Goal: Information Seeking & Learning: Find specific fact

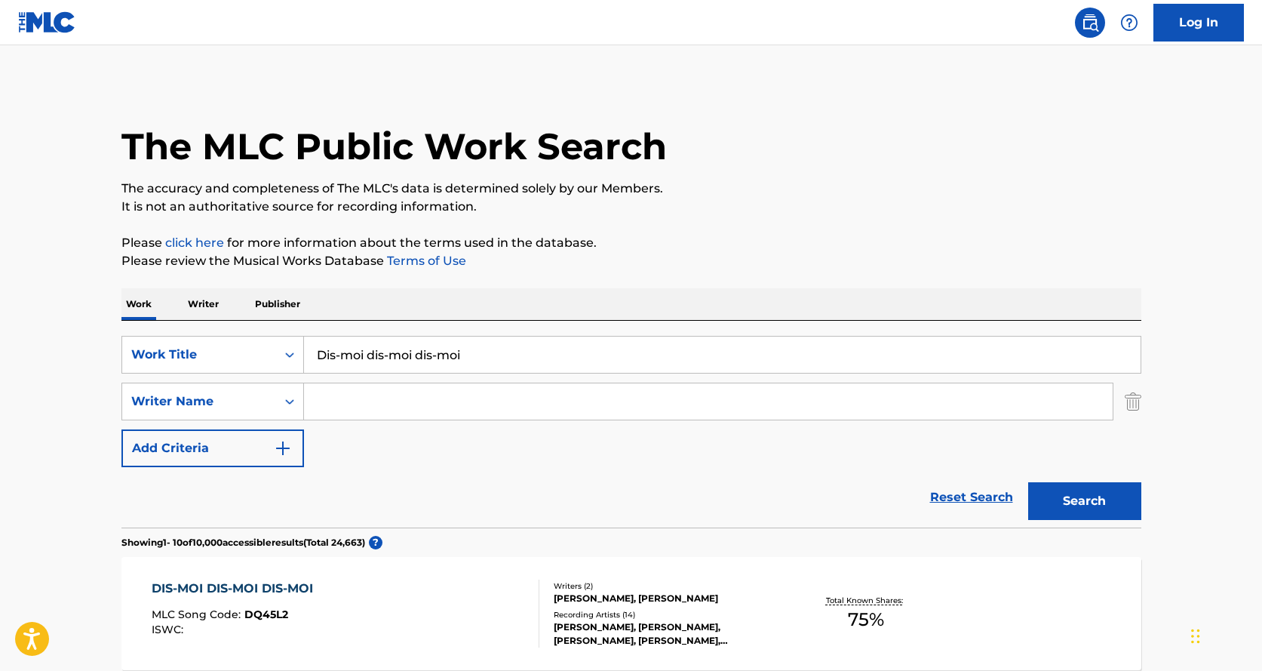
click at [1067, 493] on button "Search" at bounding box center [1084, 501] width 113 height 38
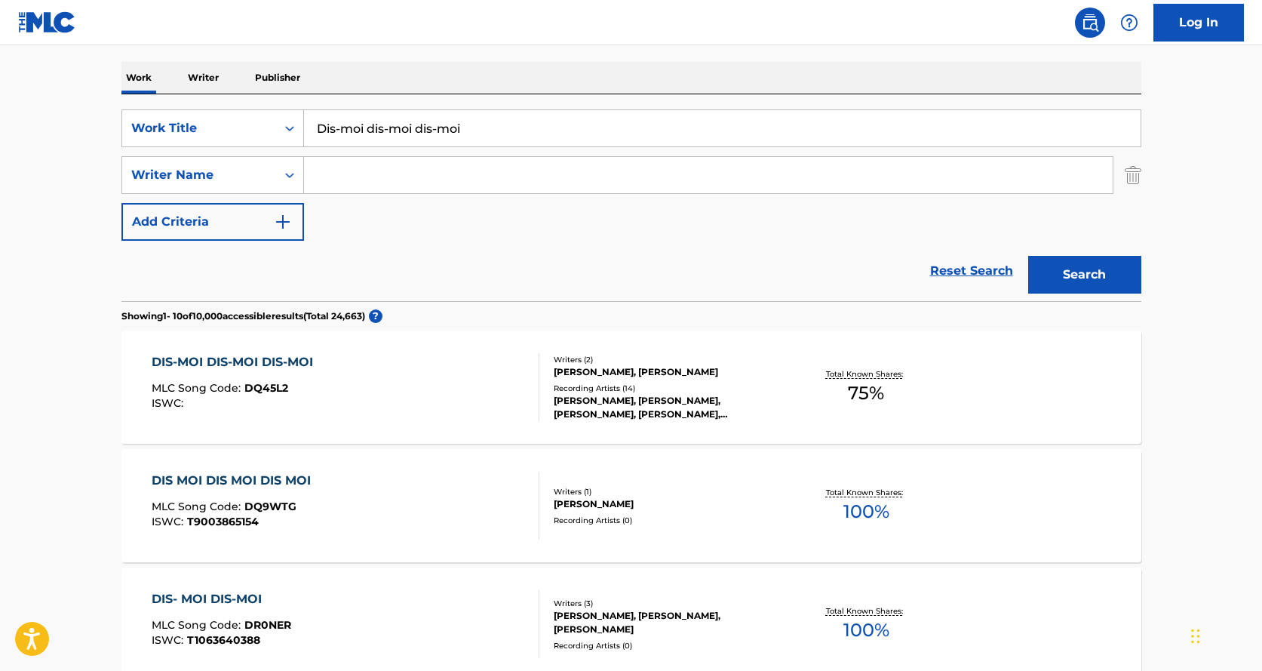
scroll to position [302, 0]
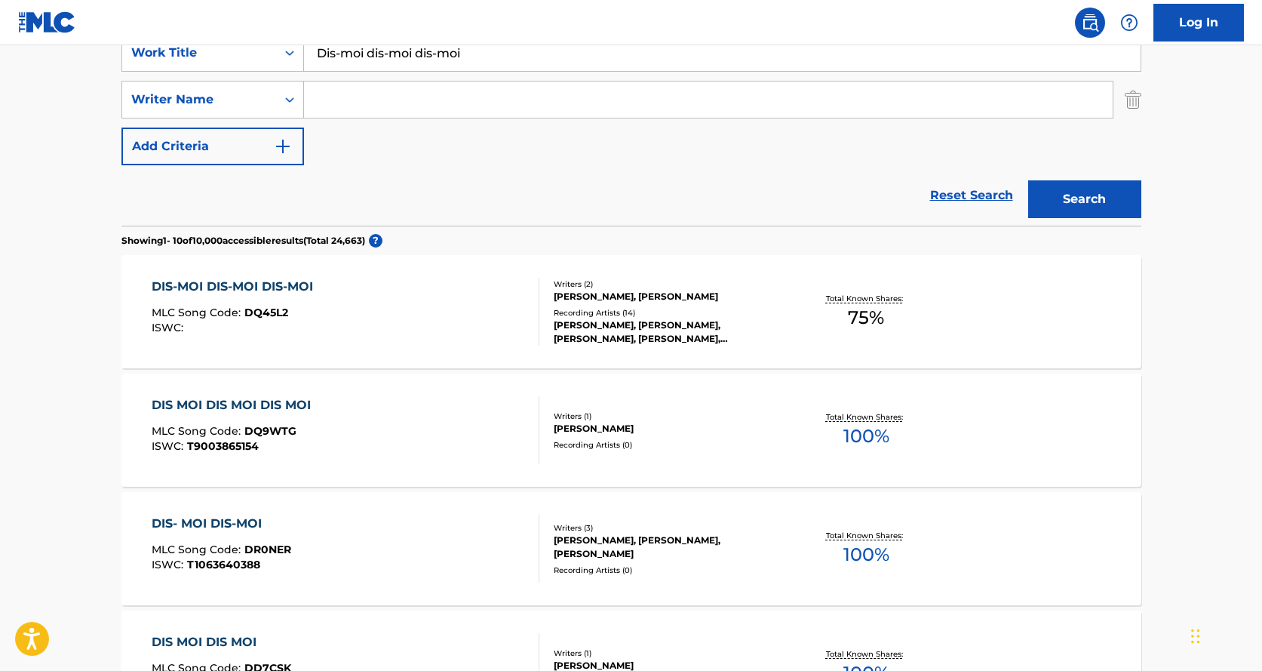
click at [835, 305] on div "Total Known Shares: 75 %" at bounding box center [866, 312] width 170 height 46
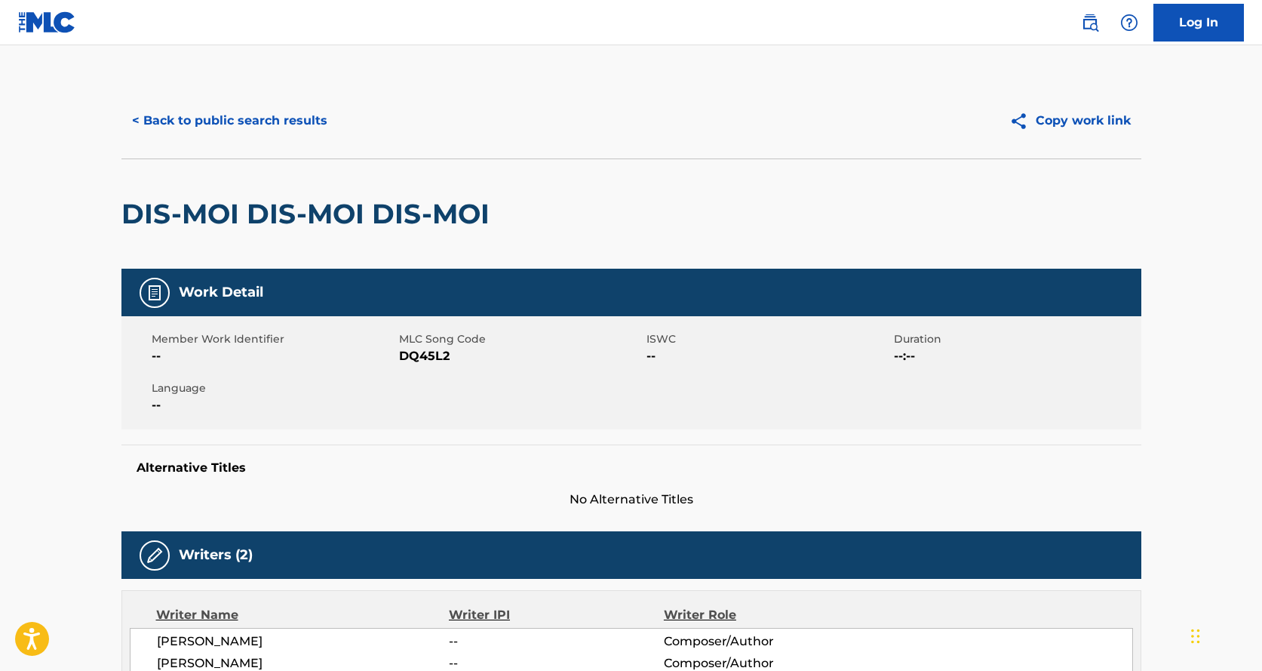
click at [187, 111] on button "< Back to public search results" at bounding box center [229, 121] width 216 height 38
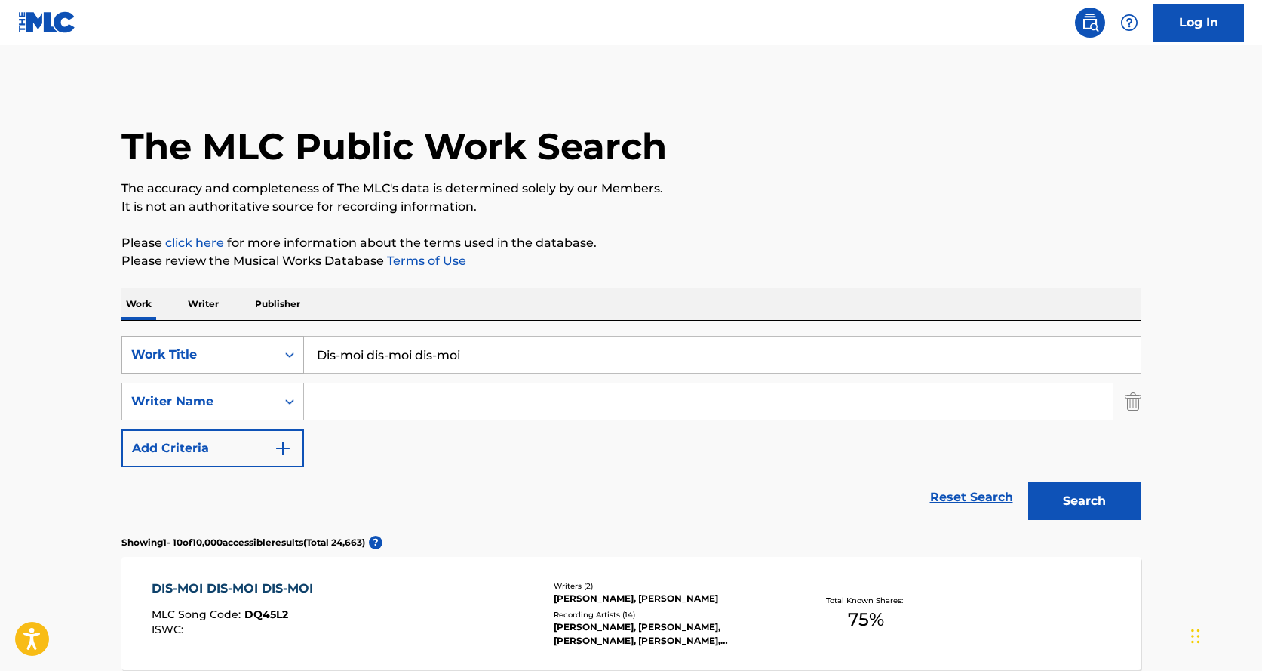
drag, startPoint x: 517, startPoint y: 358, endPoint x: 247, endPoint y: 337, distance: 270.8
click at [253, 339] on div "SearchWithCriteriaf6832048-6b34-405f-bdd8-f2d9dc4e2caa Work Title Dis-moi dis-m…" at bounding box center [631, 355] width 1020 height 38
paste input "Journal d’un Loup-Garou"
type input "Journal d’un Loup-Garou"
click at [1055, 505] on button "Search" at bounding box center [1084, 501] width 113 height 38
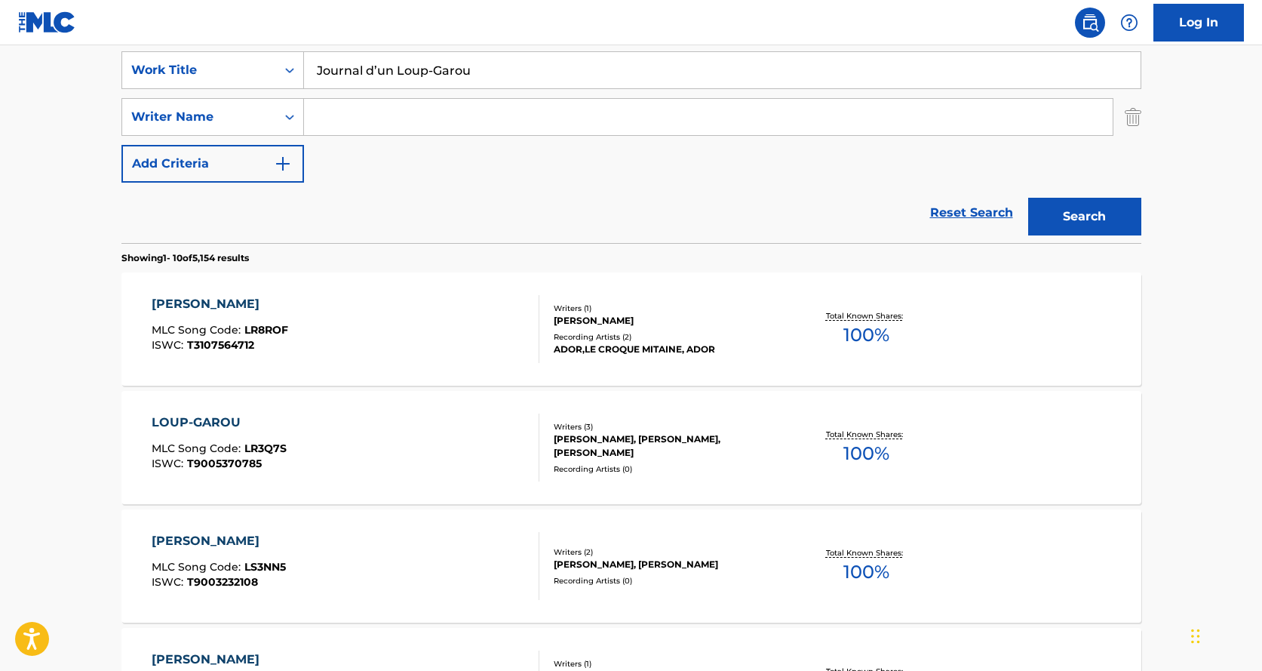
scroll to position [75, 0]
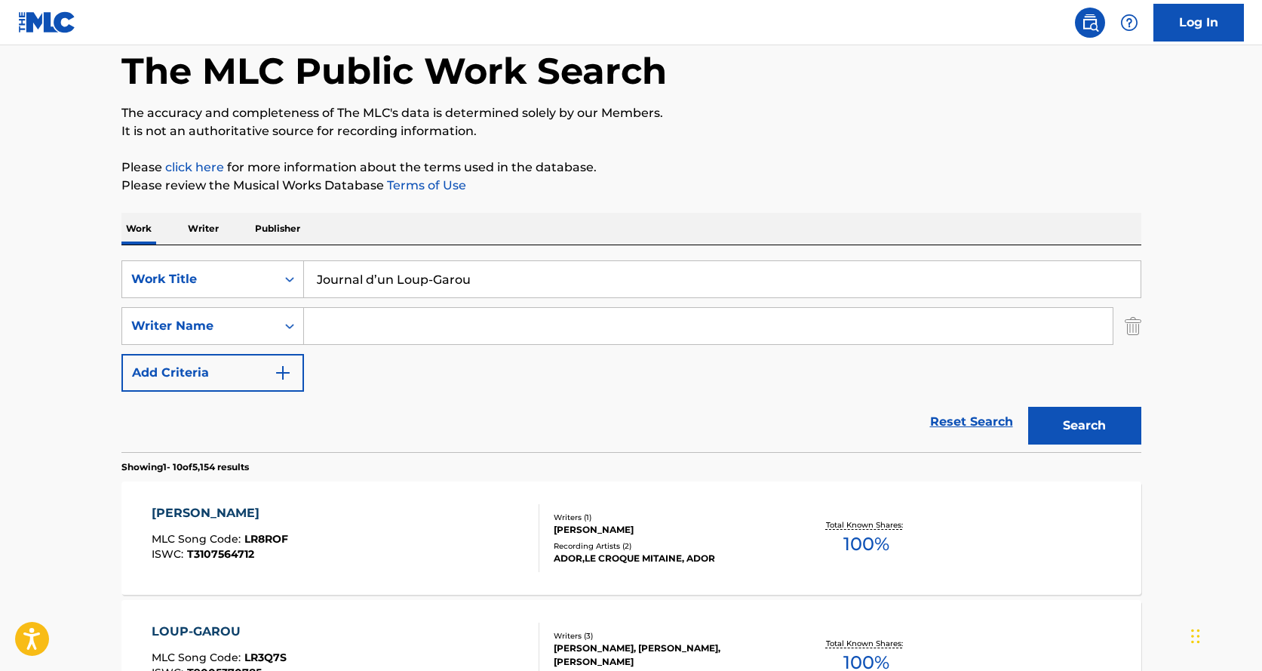
click at [337, 325] on input "Search Form" at bounding box center [708, 326] width 809 height 36
paste input "[PERSON_NAME]"
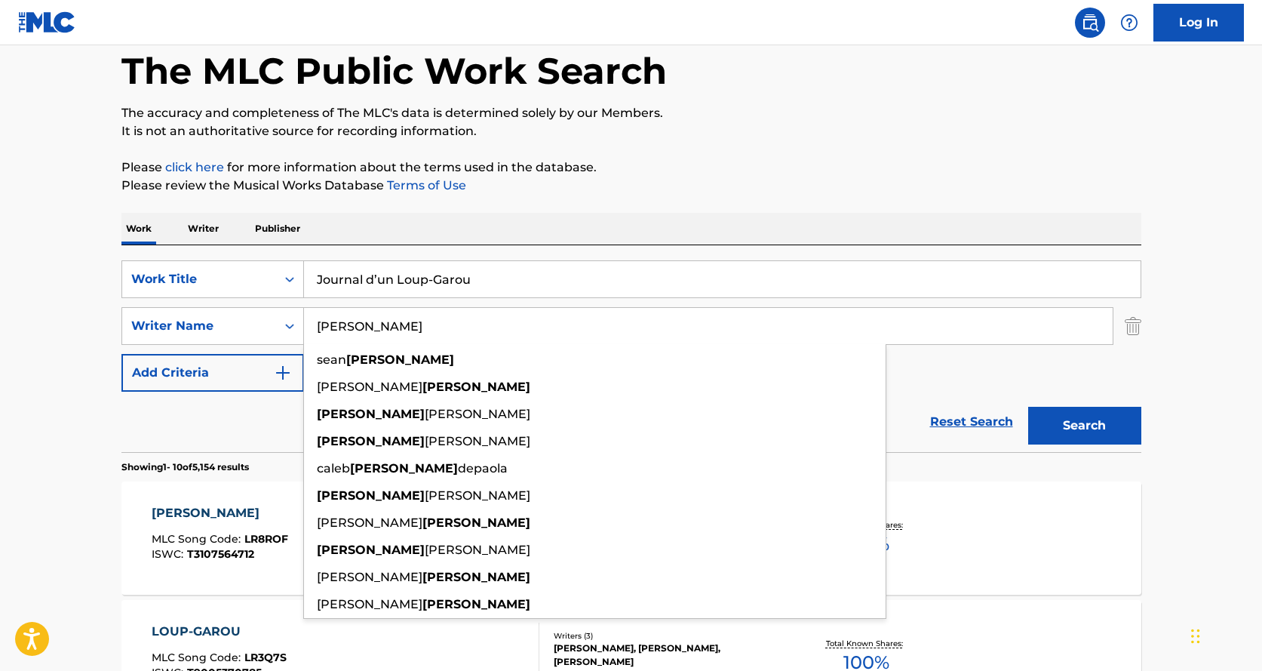
click at [1056, 427] on button "Search" at bounding box center [1084, 426] width 113 height 38
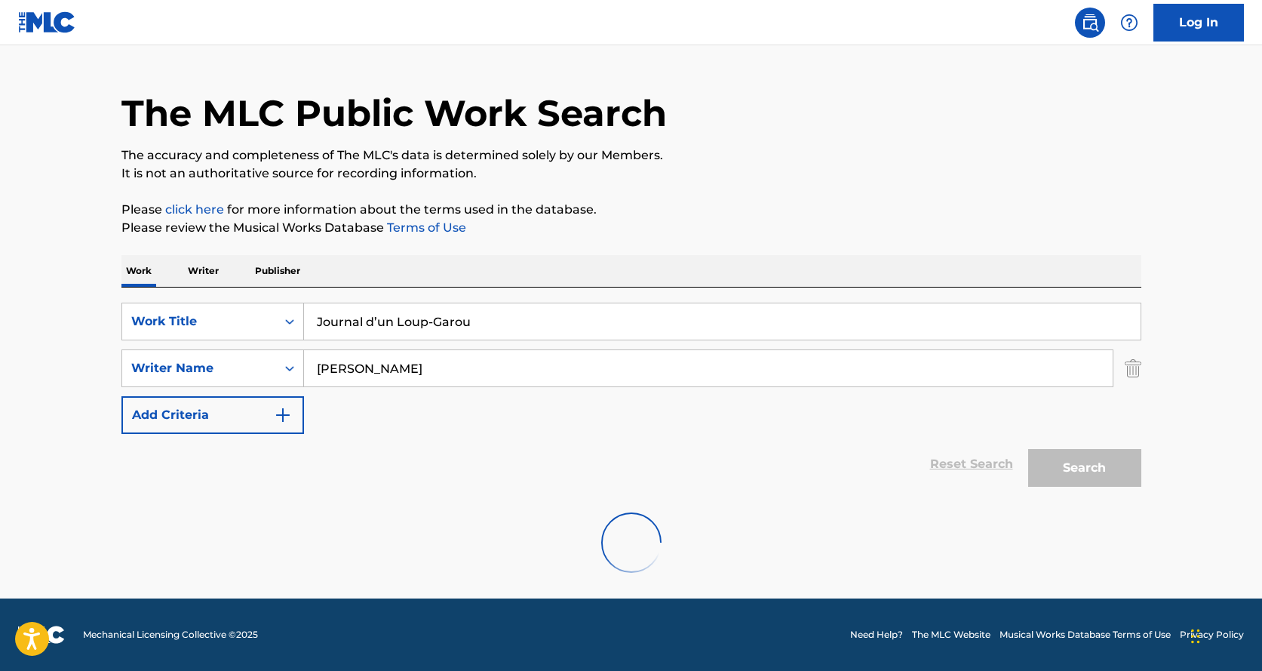
scroll to position [0, 0]
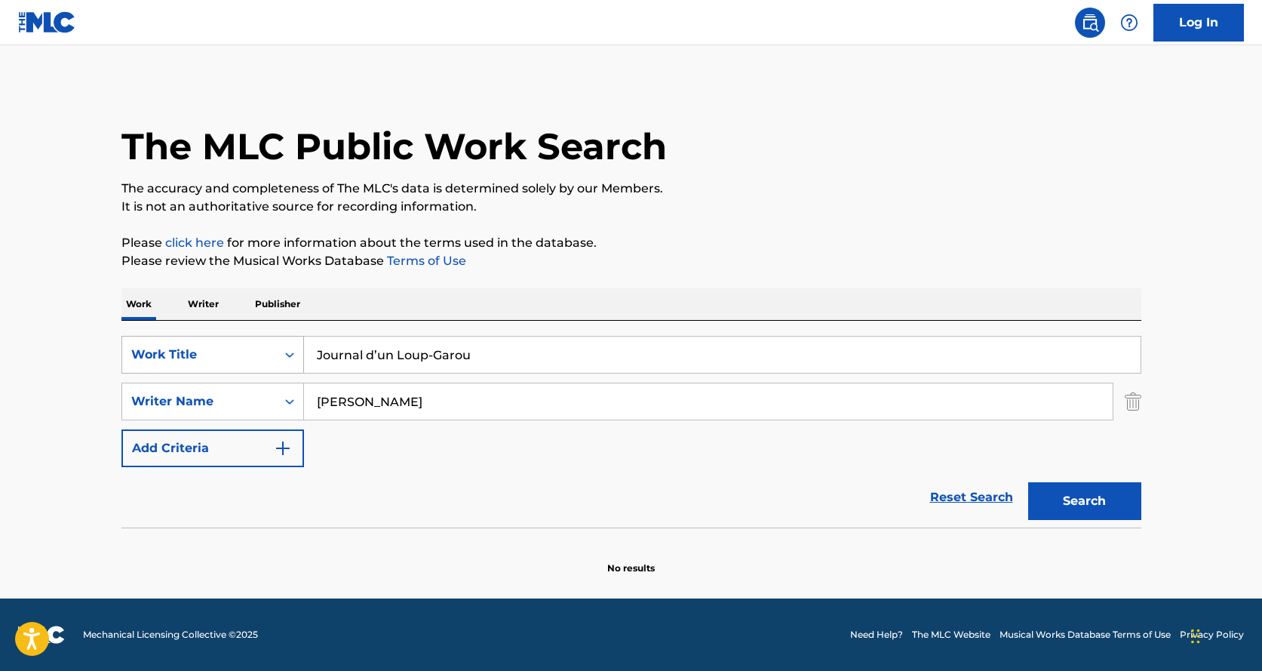
drag, startPoint x: 505, startPoint y: 357, endPoint x: 293, endPoint y: 347, distance: 212.9
click at [293, 347] on div "SearchWithCriteriaf6832048-6b34-405f-bdd8-f2d9dc4e2caa Work Title Journal d’un …" at bounding box center [631, 355] width 1020 height 38
click at [373, 403] on input "[PERSON_NAME]" at bounding box center [708, 401] width 809 height 36
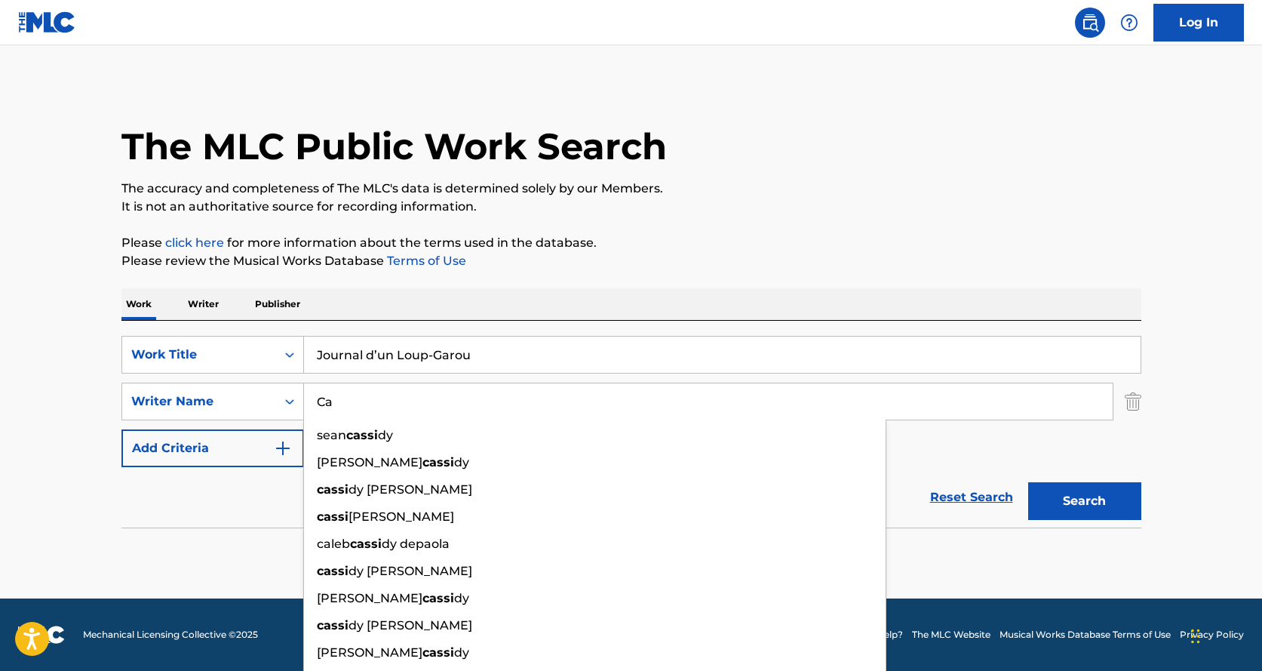
type input "C"
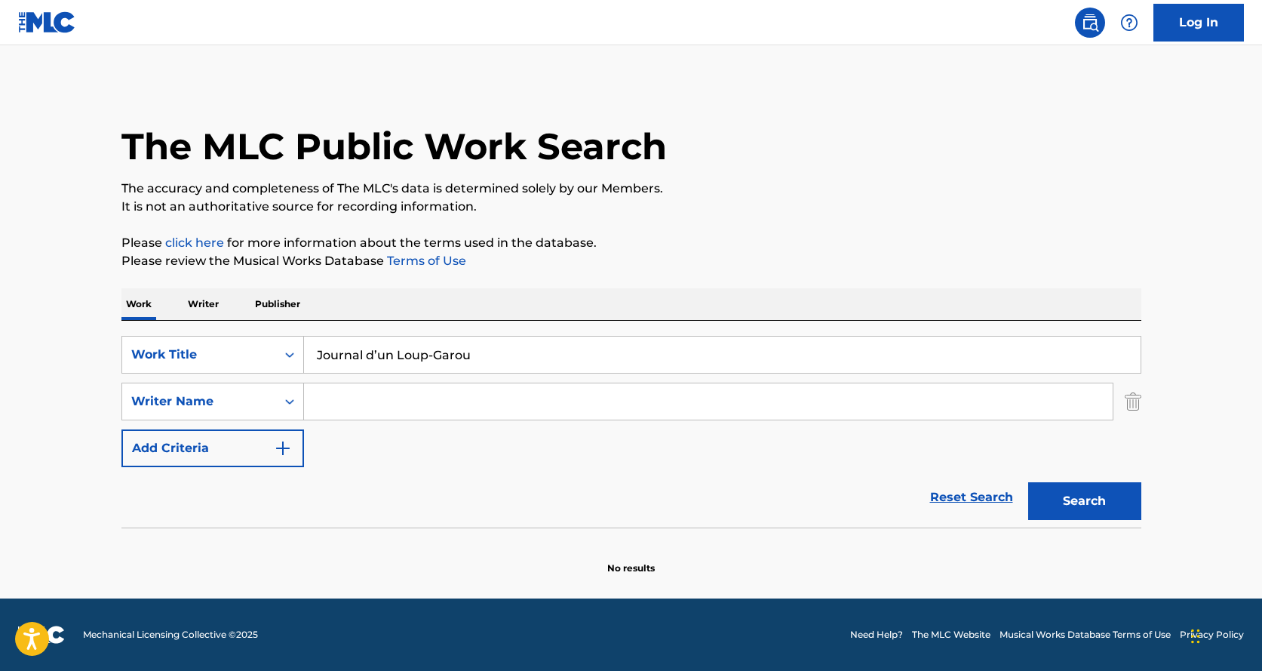
paste input ": [PERSON_NAME]"
type input "[PERSON_NAME]"
click at [1105, 508] on button "Search" at bounding box center [1084, 501] width 113 height 38
click at [1103, 508] on button "Search" at bounding box center [1084, 501] width 113 height 38
